Goal: Check status

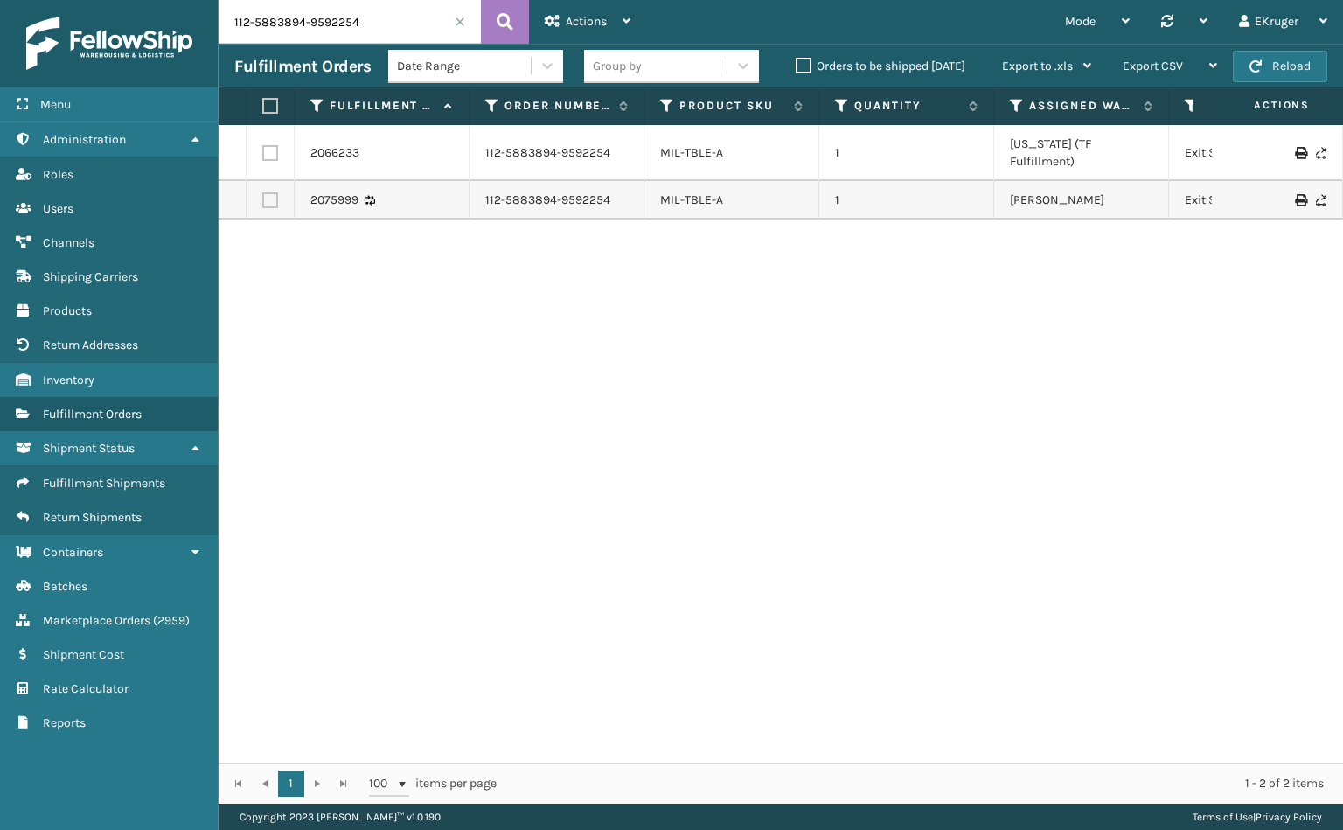
scroll to position [0, 266]
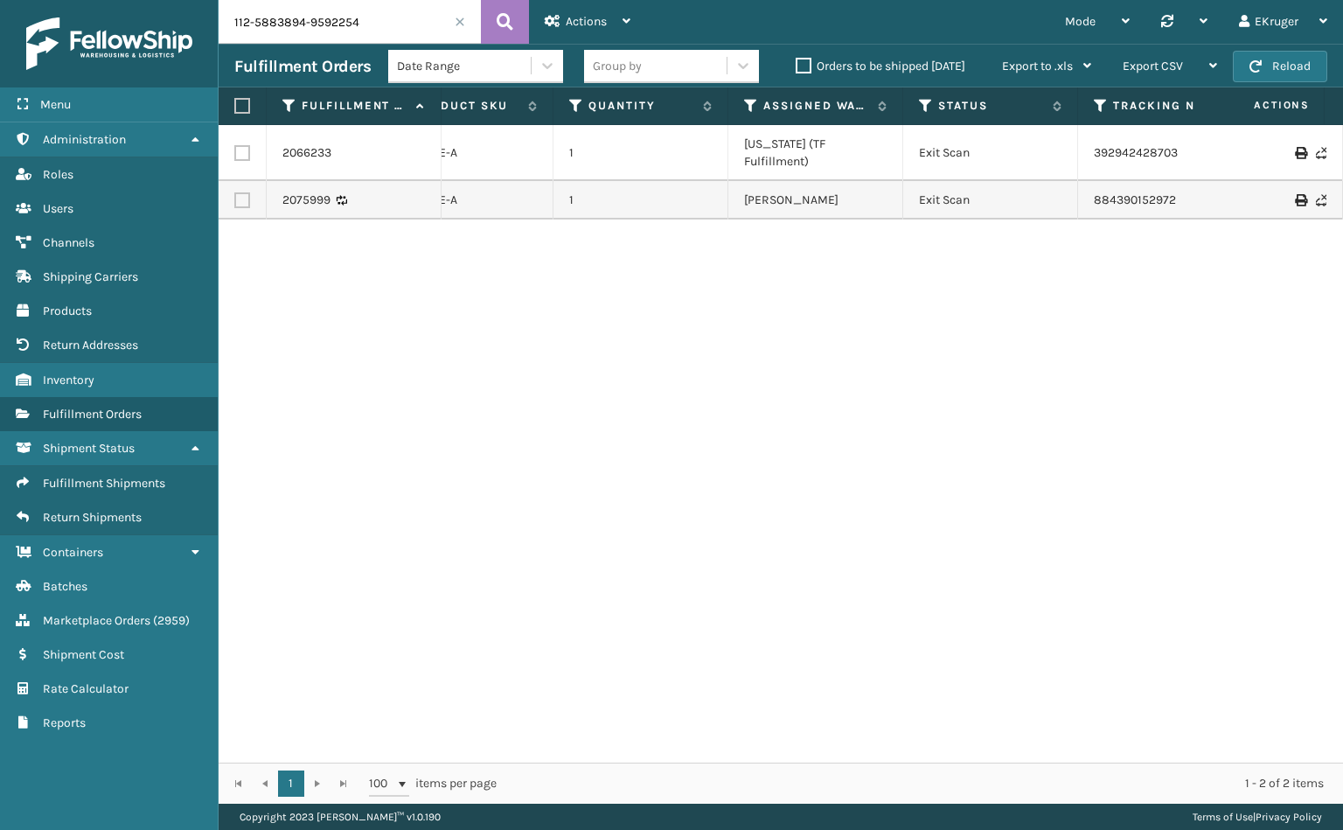
drag, startPoint x: 366, startPoint y: 26, endPoint x: 171, endPoint y: 45, distance: 195.9
click at [171, 0] on div "Menu Administration Roles Users Channels Shipping Carriers Products Return Addr…" at bounding box center [671, 0] width 1343 height 0
type input "11949"
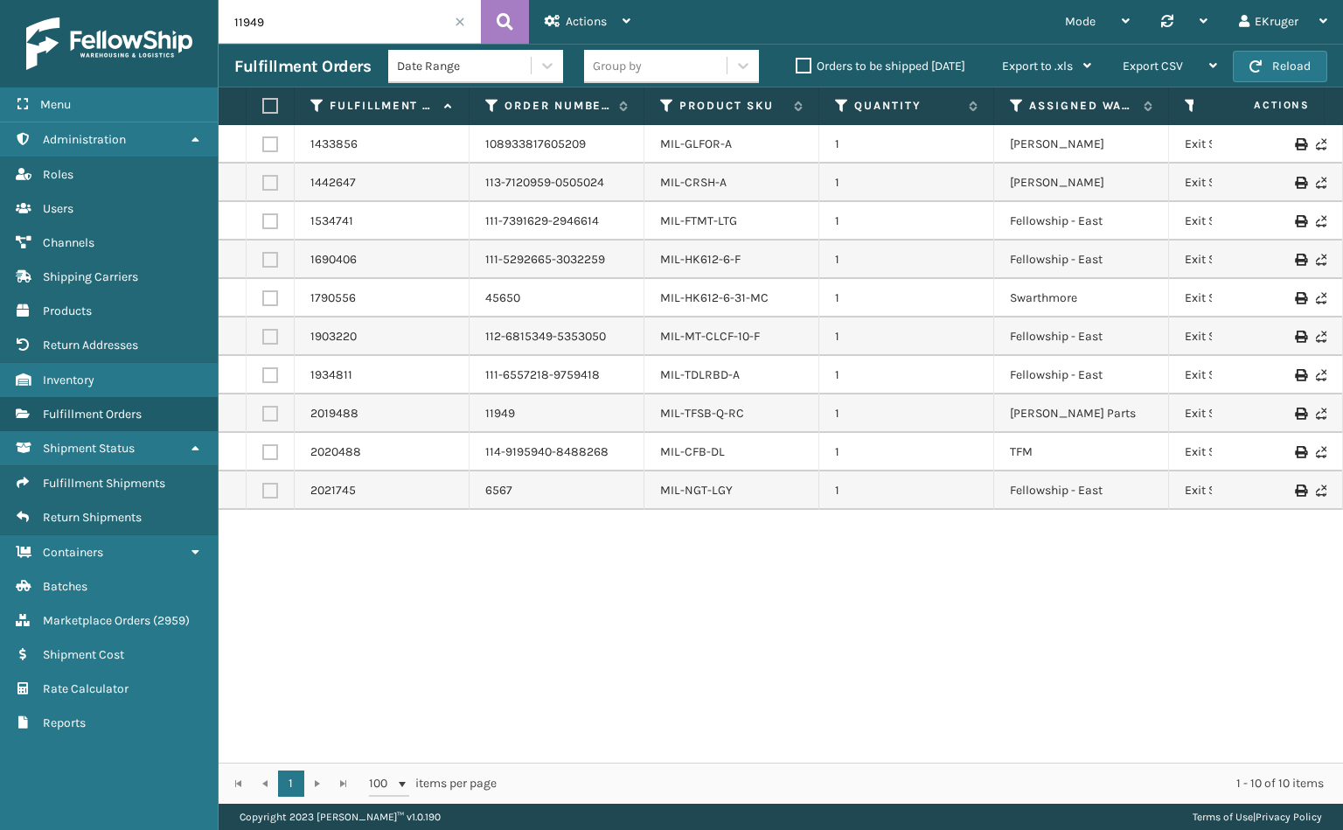
click at [1295, 415] on icon at bounding box center [1300, 414] width 10 height 12
drag, startPoint x: 1280, startPoint y: 415, endPoint x: 672, endPoint y: 622, distance: 642.7
click at [672, 622] on div "1433856 108933817605209 MIL-GLFOR-A 1 [PERSON_NAME] Exit Scan 1ZH51J67032450884…" at bounding box center [781, 443] width 1125 height 637
click at [496, 413] on link "11949" at bounding box center [500, 413] width 30 height 17
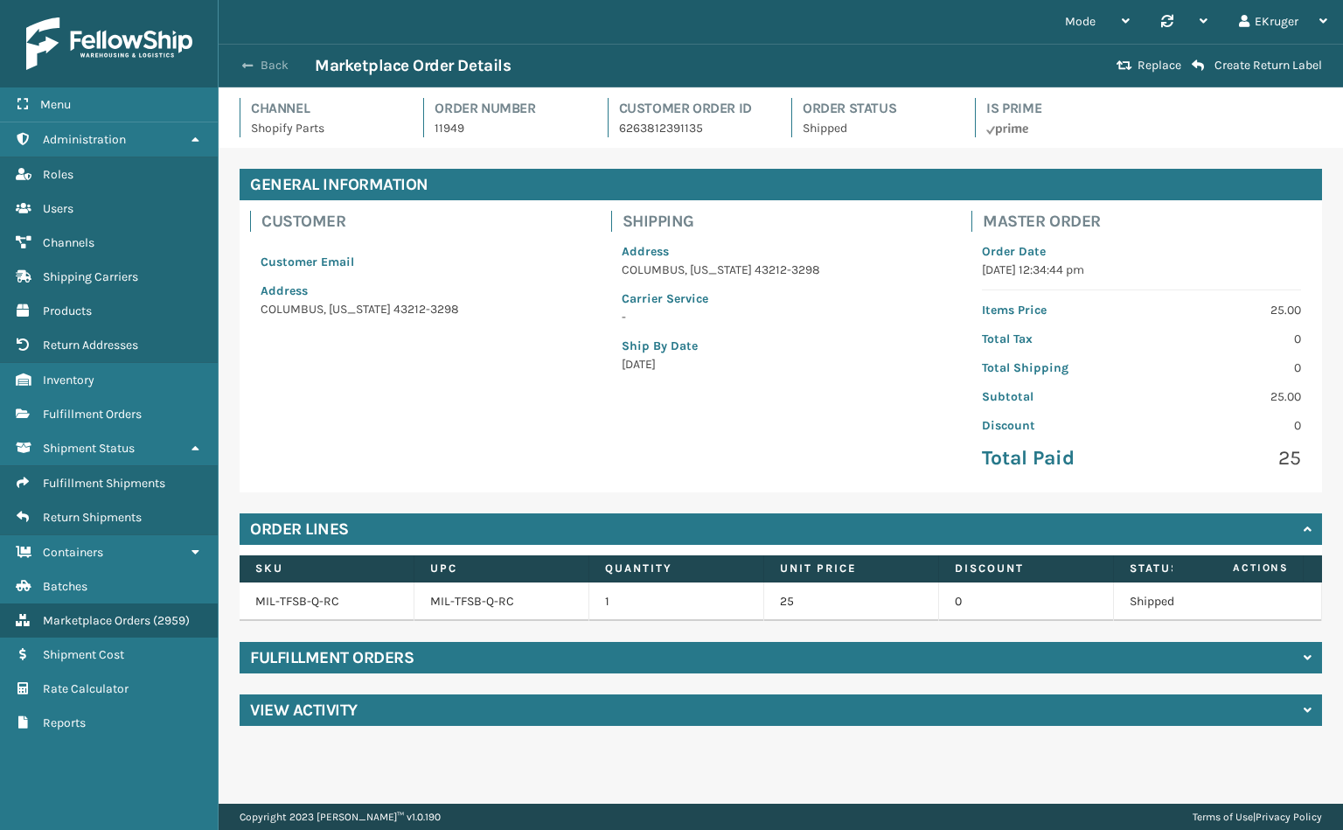
click at [252, 66] on span "button" at bounding box center [247, 65] width 10 height 12
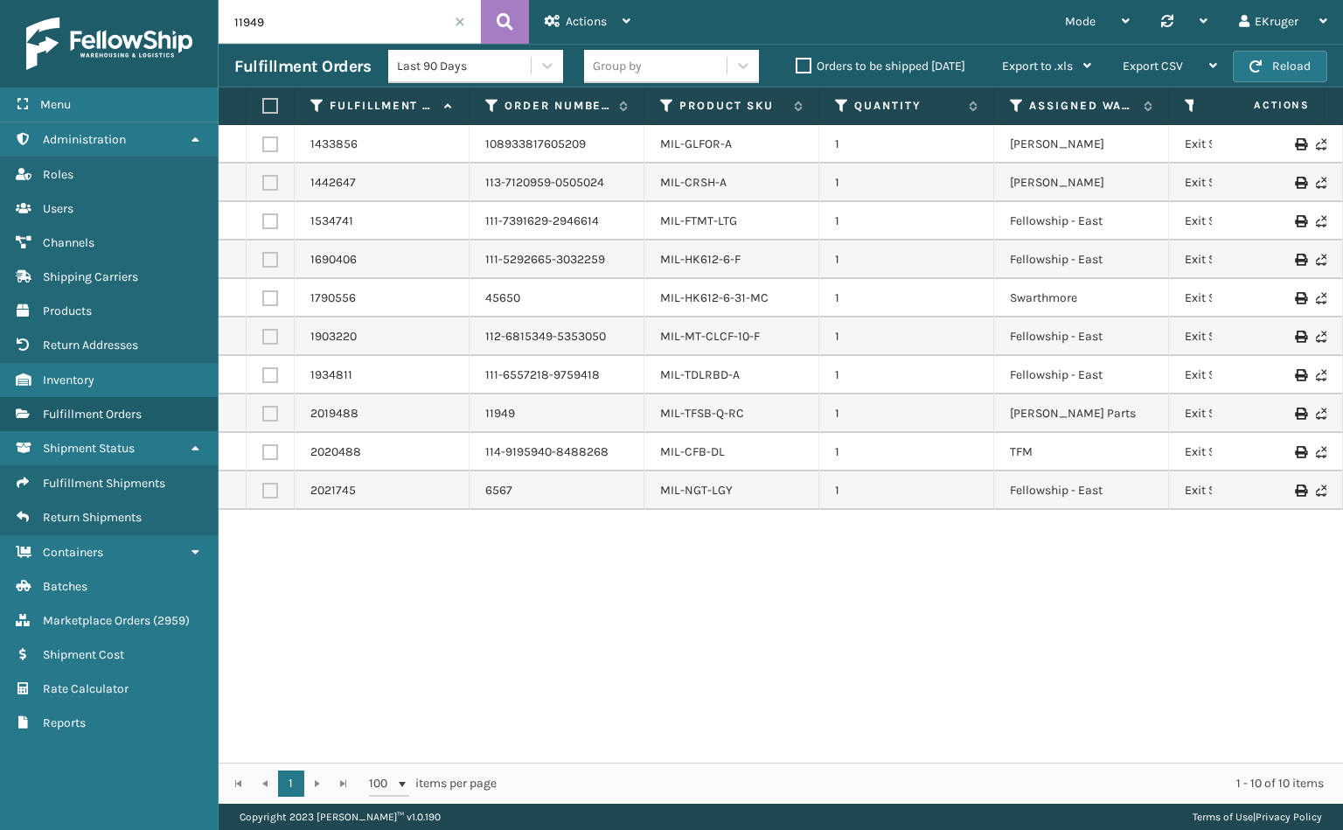
click at [1295, 409] on icon at bounding box center [1300, 414] width 10 height 12
click at [1295, 378] on icon at bounding box center [1300, 375] width 10 height 12
click at [1145, 577] on div "1433856 108933817605209 MIL-GLFOR-A 1 [PERSON_NAME] Exit Scan 1ZH51J67032450884…" at bounding box center [781, 443] width 1125 height 637
